Goal: Task Accomplishment & Management: Use online tool/utility

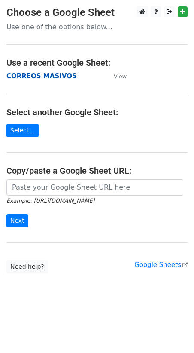
click at [31, 77] on strong "CORREOS MASIVOS" at bounding box center [41, 76] width 71 height 8
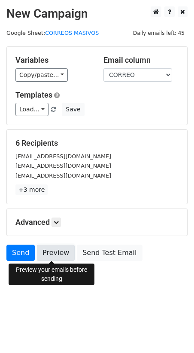
click at [55, 256] on link "Preview" at bounding box center [56, 253] width 38 height 16
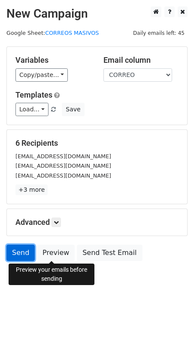
click at [22, 253] on link "Send" at bounding box center [20, 253] width 28 height 16
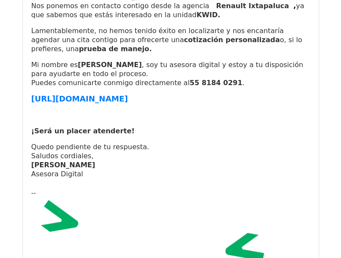
scroll to position [559, 0]
